Goal: Task Accomplishment & Management: Complete application form

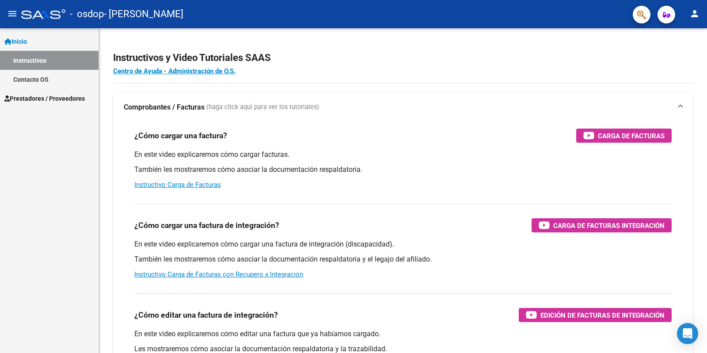
click at [55, 96] on span "Prestadores / Proveedores" at bounding box center [44, 99] width 80 height 10
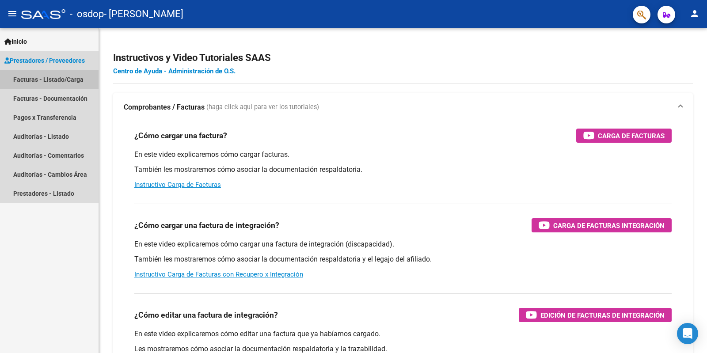
click at [59, 82] on link "Facturas - Listado/Carga" at bounding box center [49, 79] width 98 height 19
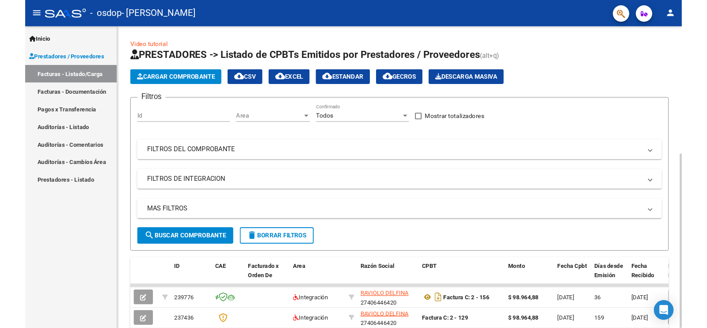
scroll to position [132, 0]
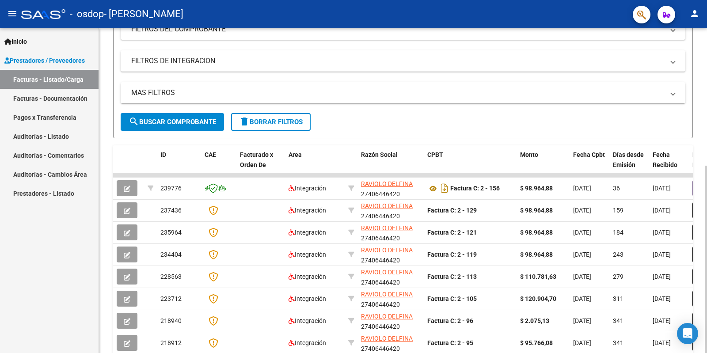
click at [706, 166] on div at bounding box center [705, 259] width 2 height 187
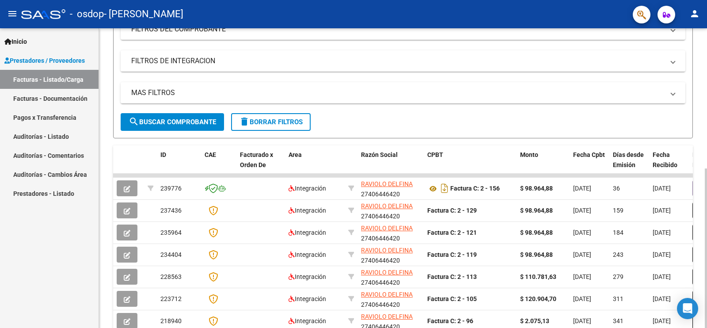
click at [706, 219] on div at bounding box center [705, 177] width 2 height 299
click at [706, 86] on div at bounding box center [705, 177] width 2 height 299
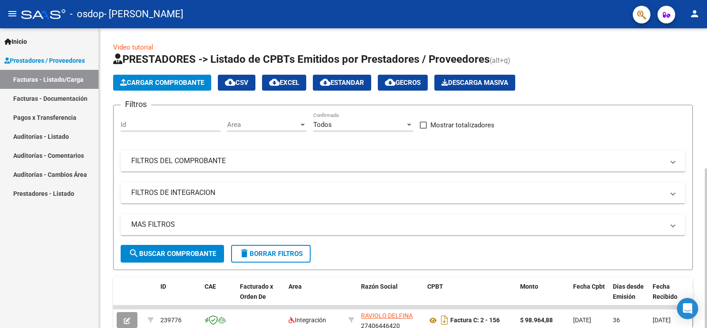
click at [152, 83] on span "Cargar Comprobante" at bounding box center [162, 83] width 84 height 8
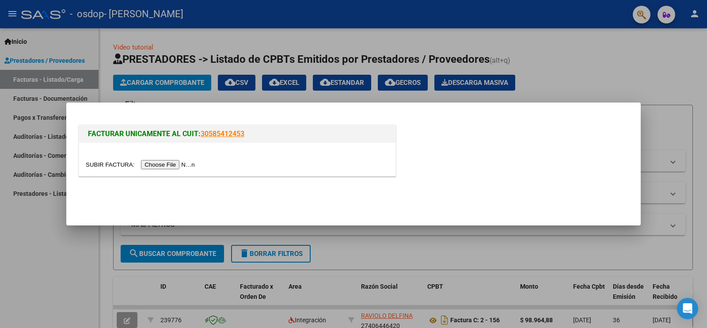
click at [175, 168] on input "file" at bounding box center [142, 164] width 112 height 9
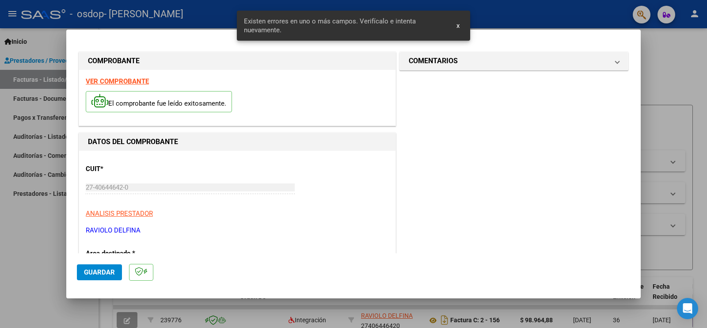
scroll to position [185, 0]
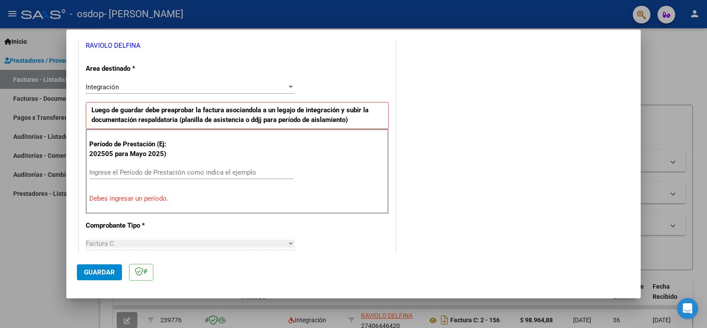
click at [149, 88] on div "Integración" at bounding box center [186, 87] width 201 height 8
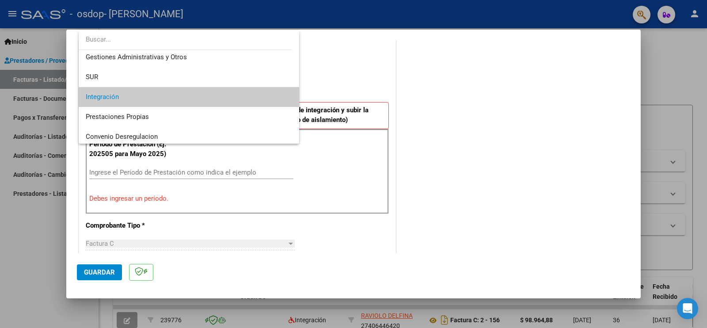
scroll to position [22, 0]
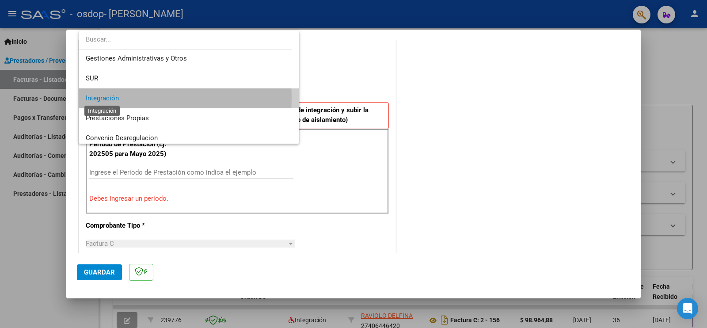
click at [101, 98] on span "Integración" at bounding box center [102, 98] width 33 height 8
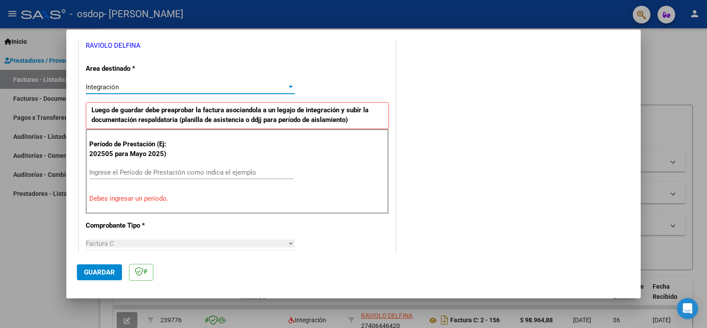
click at [181, 175] on input "Ingrese el Período de Prestación como indica el ejemplo" at bounding box center [191, 172] width 204 height 8
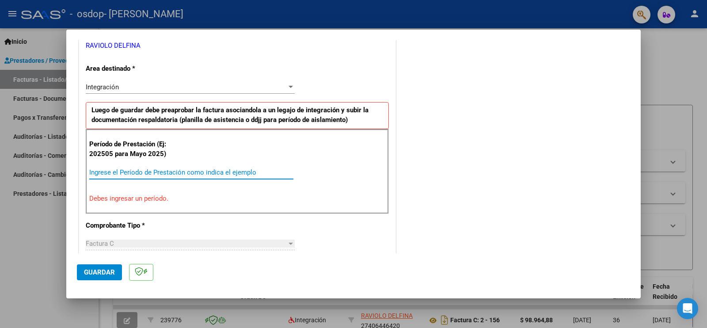
type input "3"
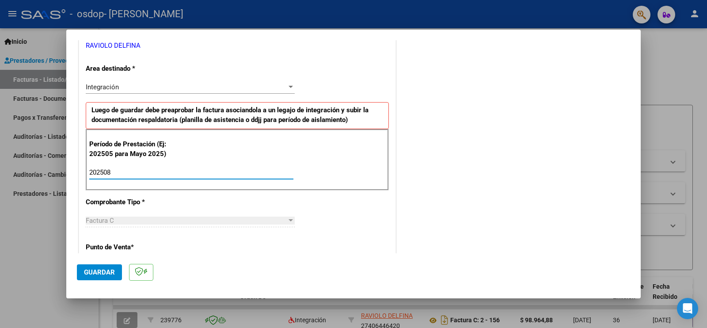
type input "202508"
click at [235, 219] on div "Factura C" at bounding box center [186, 220] width 201 height 8
click at [140, 246] on p "Punto de Venta *" at bounding box center [131, 247] width 91 height 10
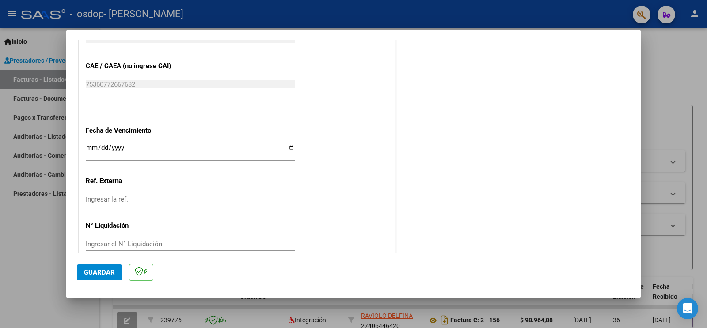
scroll to position [553, 0]
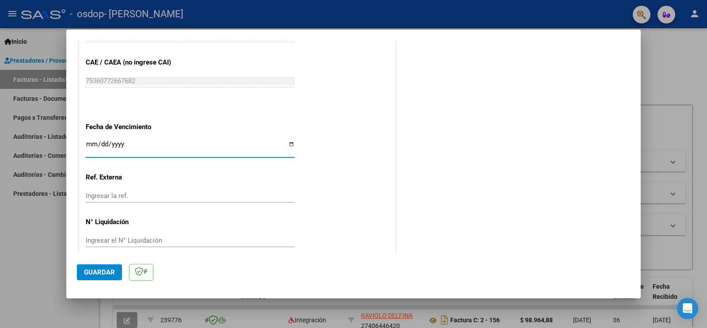
click at [130, 142] on input "Ingresar la fecha" at bounding box center [190, 147] width 209 height 14
click at [287, 140] on input "Ingresar la fecha" at bounding box center [190, 147] width 209 height 14
click at [91, 140] on input "Ingresar la fecha" at bounding box center [190, 147] width 209 height 14
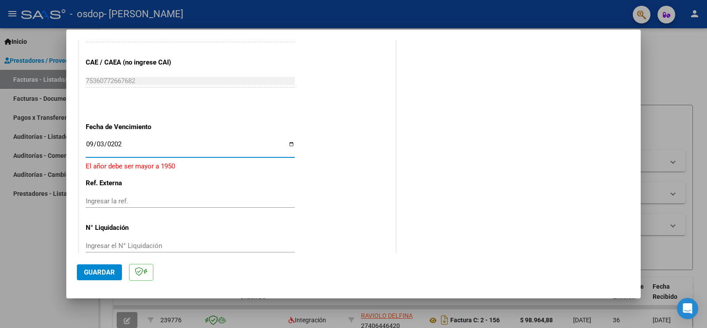
type input "[DATE]"
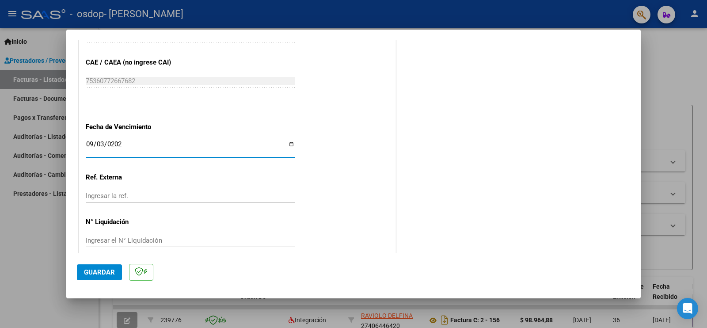
click at [130, 192] on input "Ingresar la ref." at bounding box center [190, 196] width 209 height 8
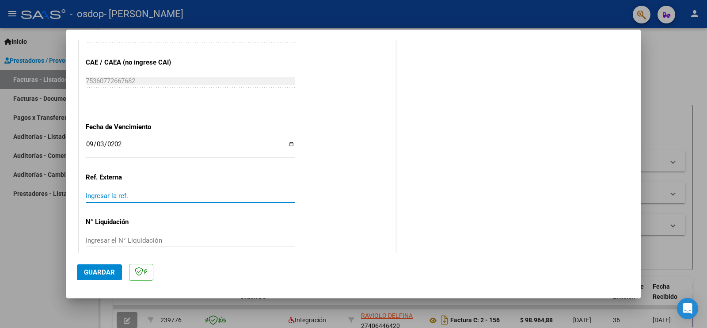
click at [87, 270] on span "Guardar" at bounding box center [99, 272] width 31 height 8
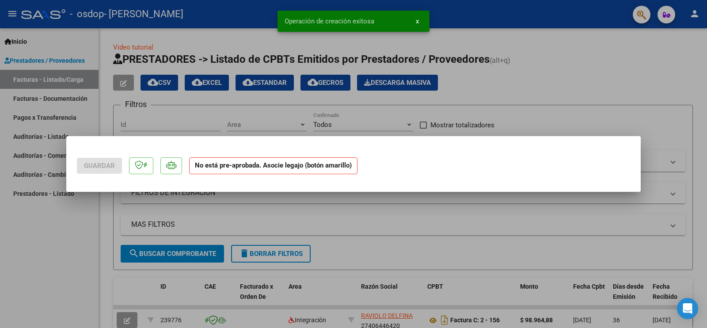
scroll to position [0, 0]
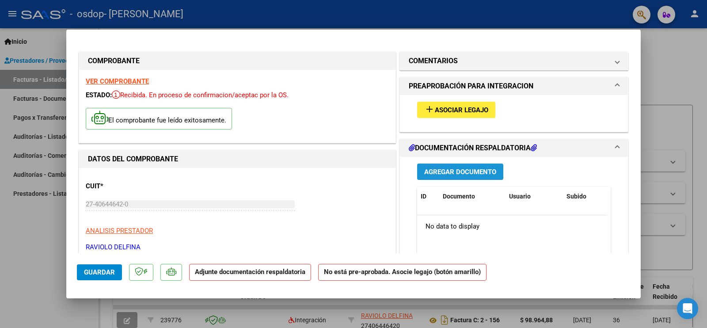
click at [468, 174] on span "Agregar Documento" at bounding box center [460, 172] width 72 height 8
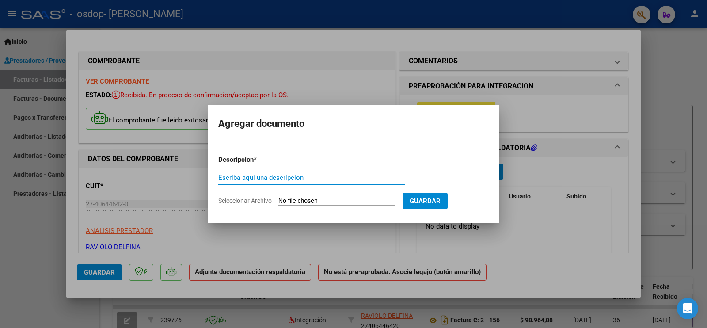
click at [251, 177] on input "Escriba aquí una descripcion" at bounding box center [311, 178] width 186 height 8
type input "agosto"
click at [250, 198] on span "Seleccionar Archivo" at bounding box center [244, 200] width 53 height 7
click at [278, 198] on input "Seleccionar Archivo" at bounding box center [336, 201] width 117 height 8
type input "C:\fakepath\CamScanner [DATE] 20.32.pdf"
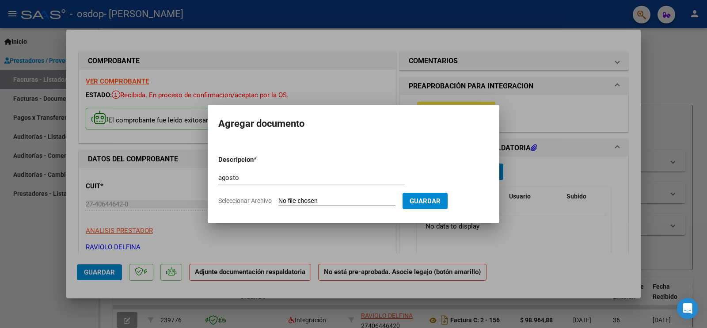
click at [426, 199] on form "Descripcion * agosto Escriba aquí una descripcion Seleccionar Archivo Guardar" at bounding box center [353, 180] width 270 height 64
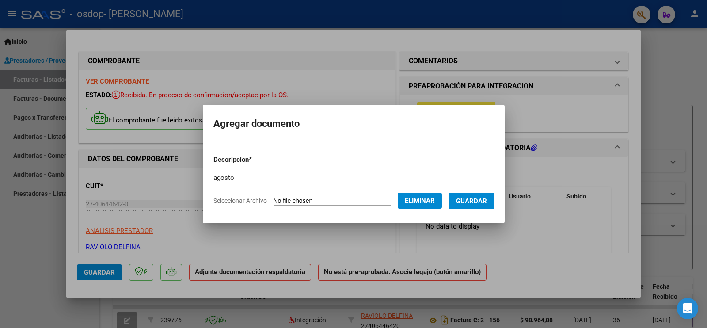
click at [482, 202] on span "Guardar" at bounding box center [471, 201] width 31 height 8
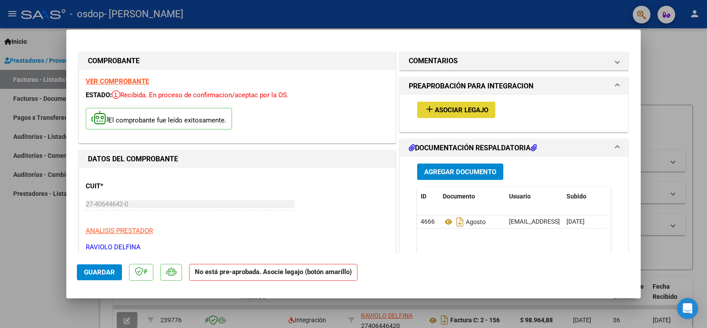
click at [444, 110] on span "Asociar Legajo" at bounding box center [461, 110] width 53 height 8
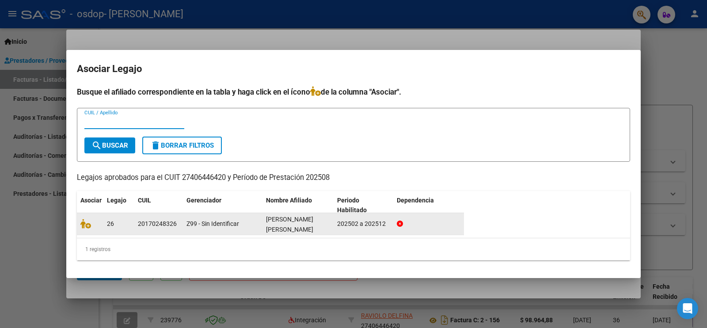
click at [321, 222] on div "[PERSON_NAME] [PERSON_NAME]" at bounding box center [298, 223] width 64 height 19
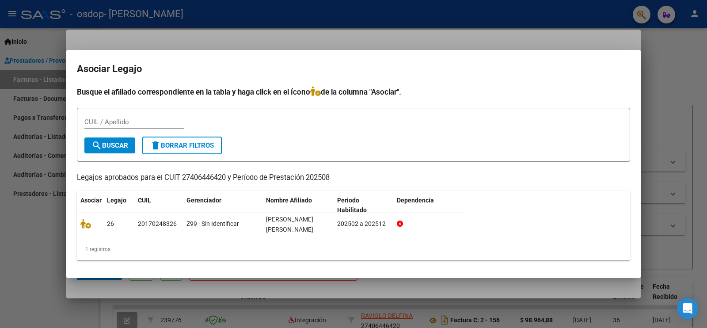
click at [130, 122] on input "CUIL / Apellido" at bounding box center [134, 122] width 100 height 8
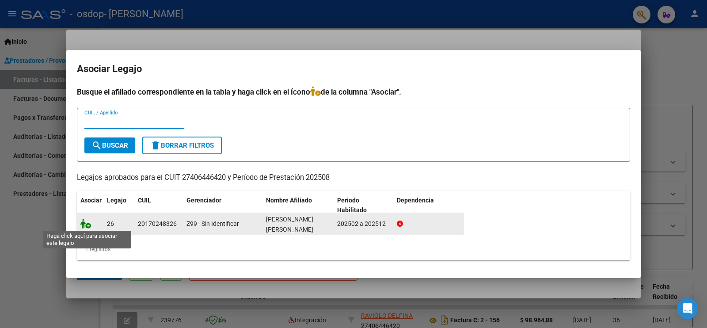
click at [84, 225] on icon at bounding box center [85, 224] width 11 height 10
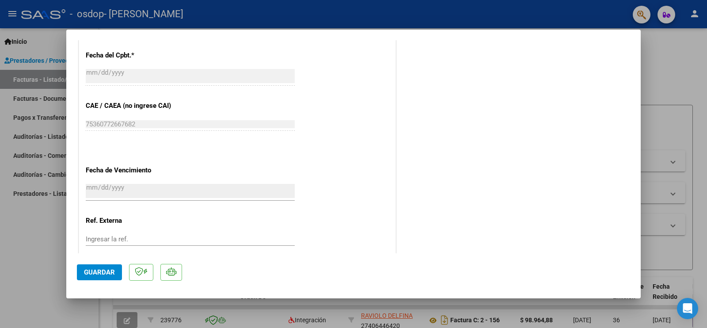
scroll to position [567, 0]
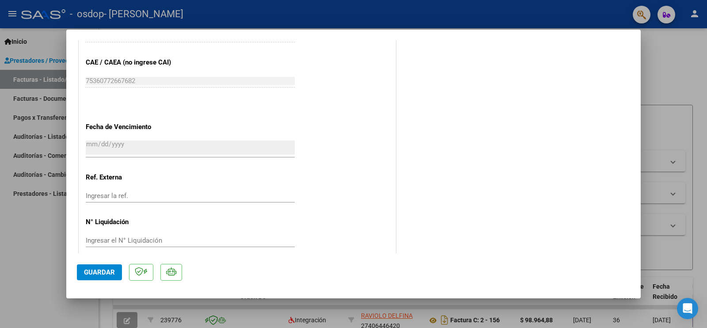
click at [109, 270] on span "Guardar" at bounding box center [99, 272] width 31 height 8
